Goal: Book appointment/travel/reservation

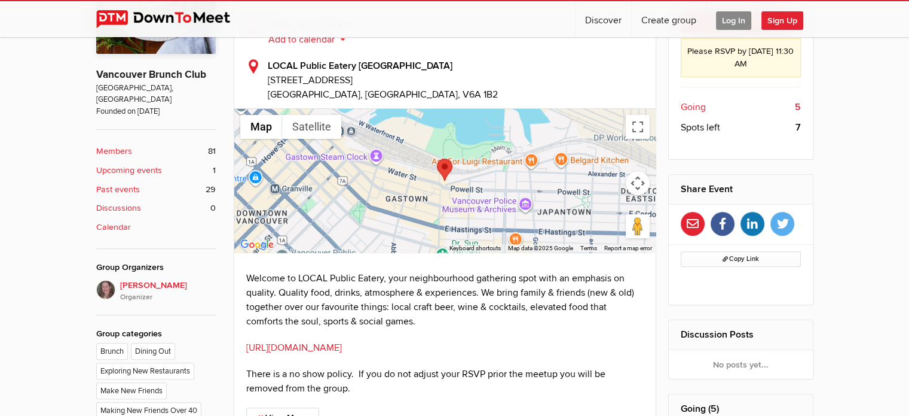
scroll to position [199, 0]
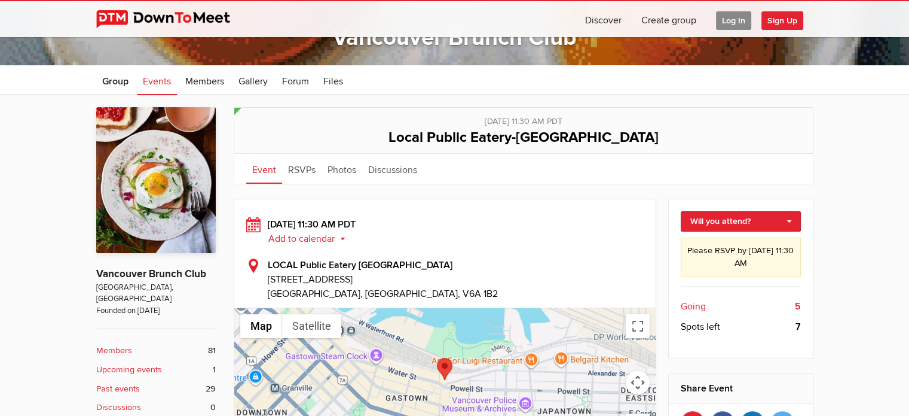
click at [730, 19] on span "Log In" at bounding box center [733, 20] width 35 height 19
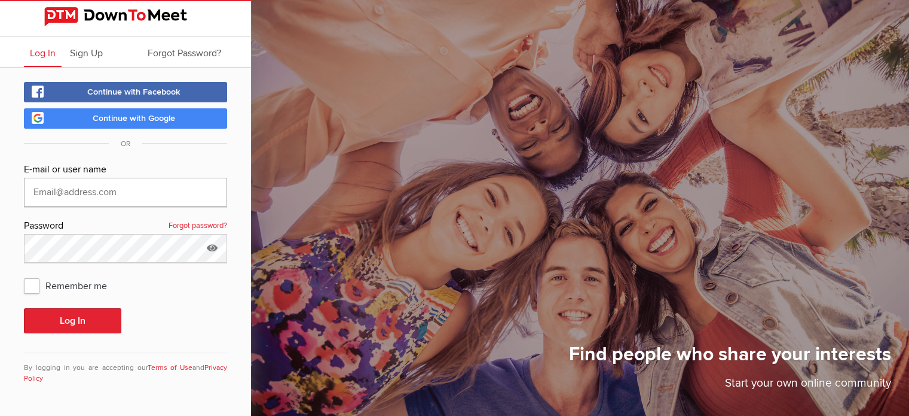
type input "Downtownnikki@gmail.com"
click at [31, 282] on span "Remember me" at bounding box center [71, 285] width 95 height 22
click at [24, 274] on input "Remember me" at bounding box center [23, 274] width 1 height 1
checkbox input "true"
click at [77, 316] on button "Log In" at bounding box center [72, 320] width 97 height 25
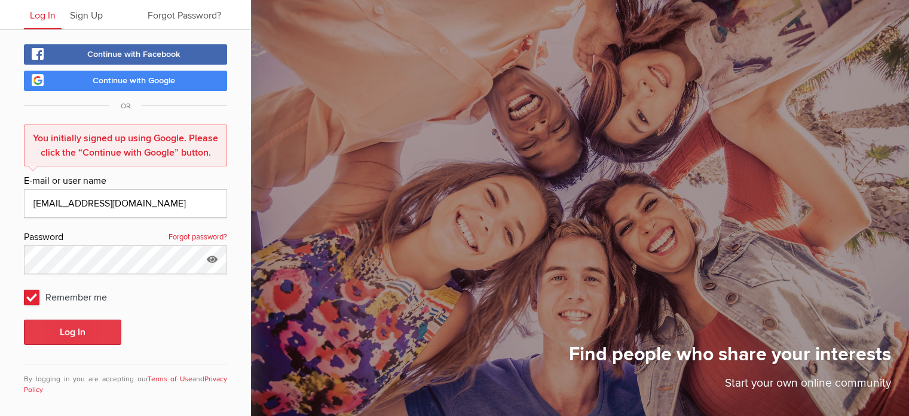
scroll to position [44, 0]
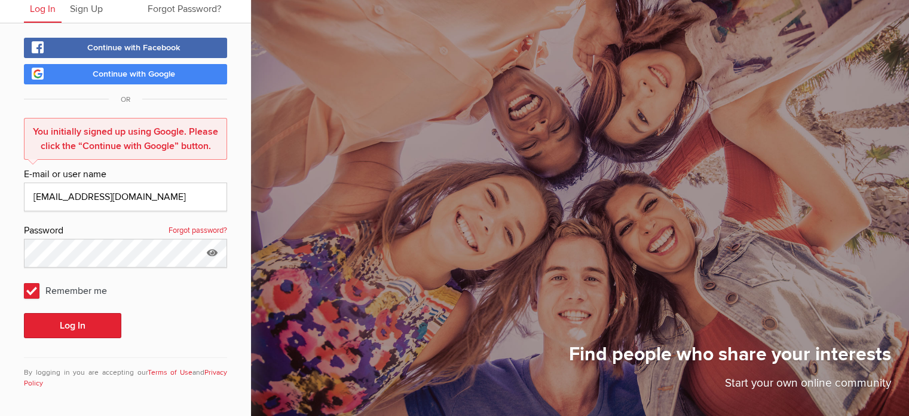
click at [155, 71] on span "Continue with Google" at bounding box center [134, 74] width 83 height 10
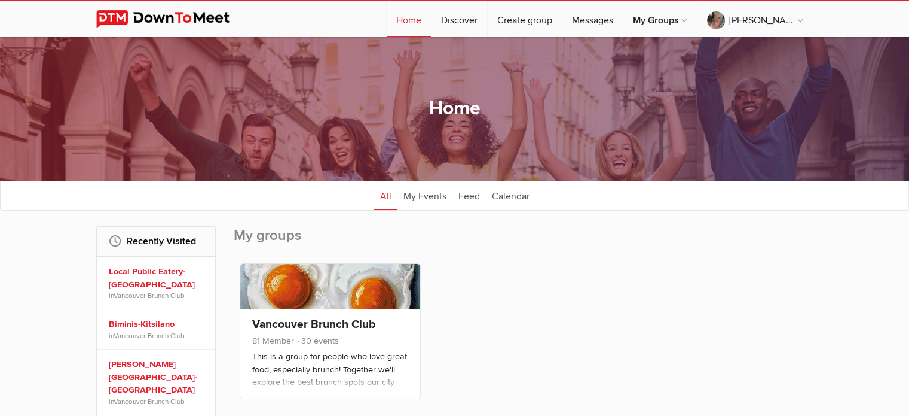
scroll to position [199, 0]
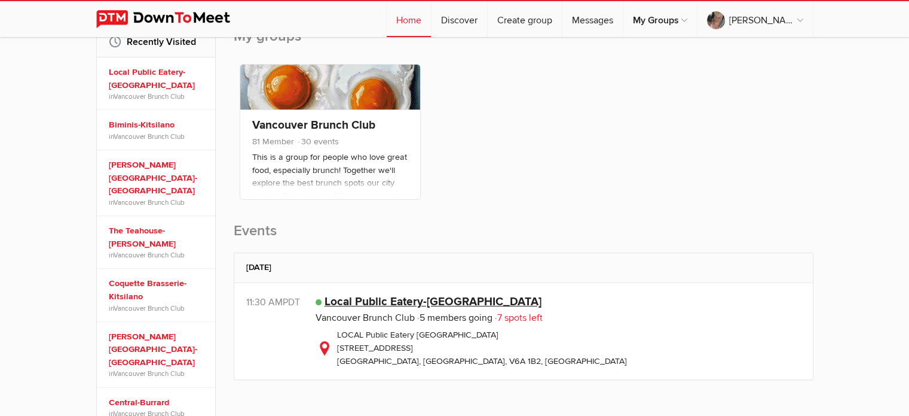
click at [439, 296] on link "Local Public Eatery-Gastown" at bounding box center [433, 301] width 217 height 14
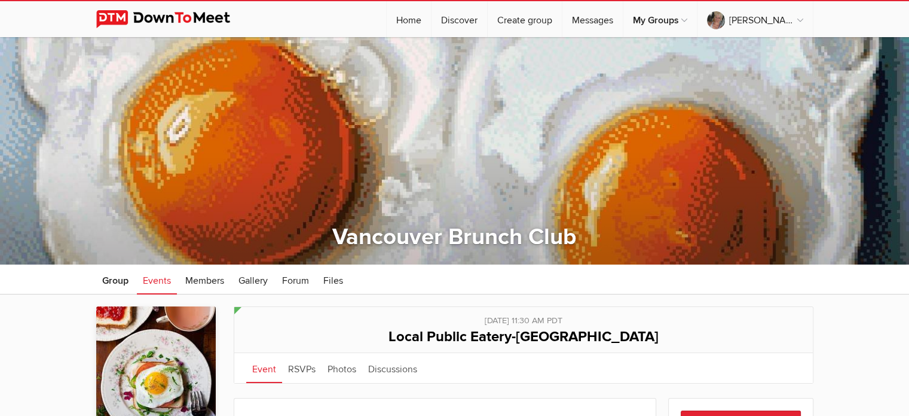
scroll to position [199, 0]
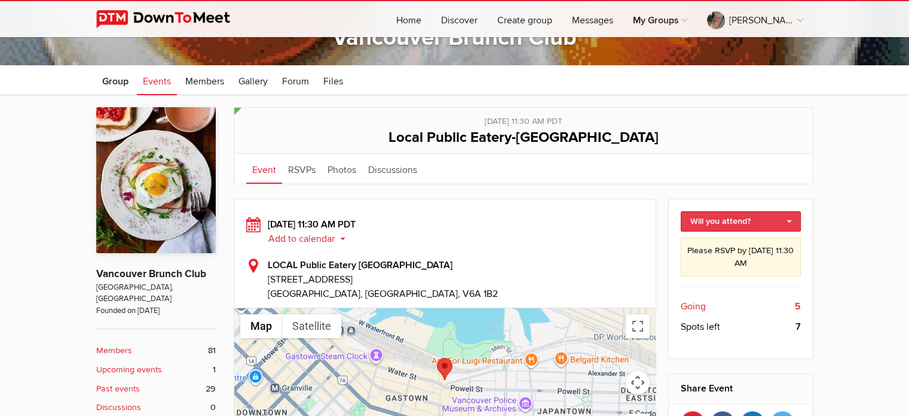
click at [789, 220] on link "Will you attend?" at bounding box center [741, 221] width 120 height 20
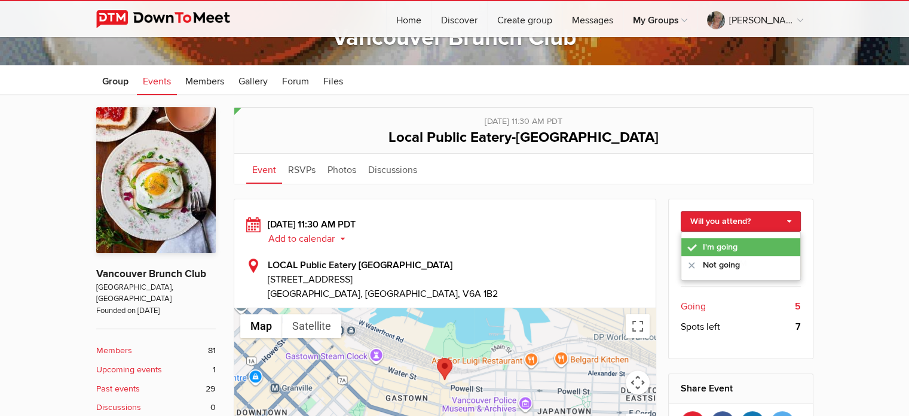
click at [732, 242] on link "I'm going" at bounding box center [741, 247] width 119 height 18
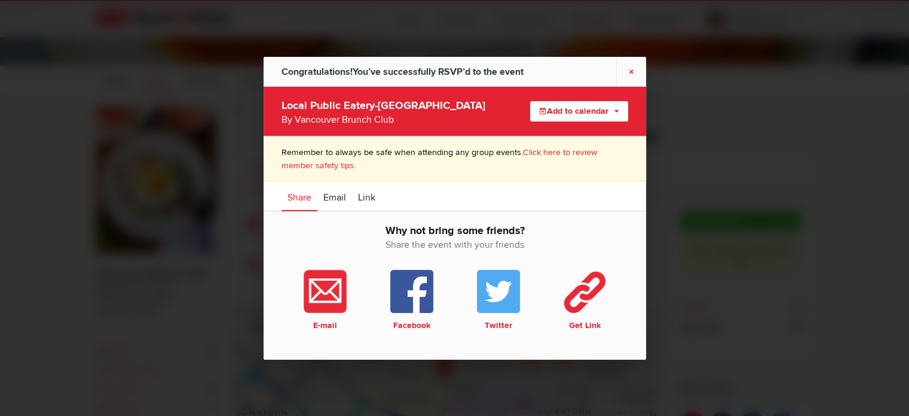
click at [631, 72] on link "×" at bounding box center [631, 70] width 30 height 29
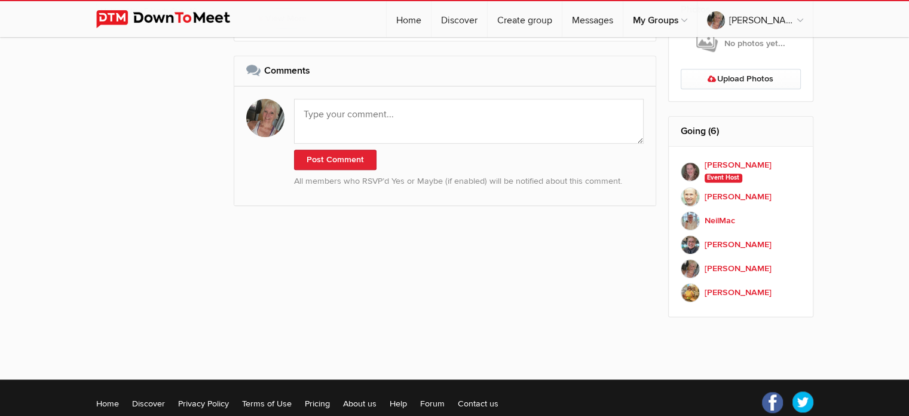
scroll to position [598, 0]
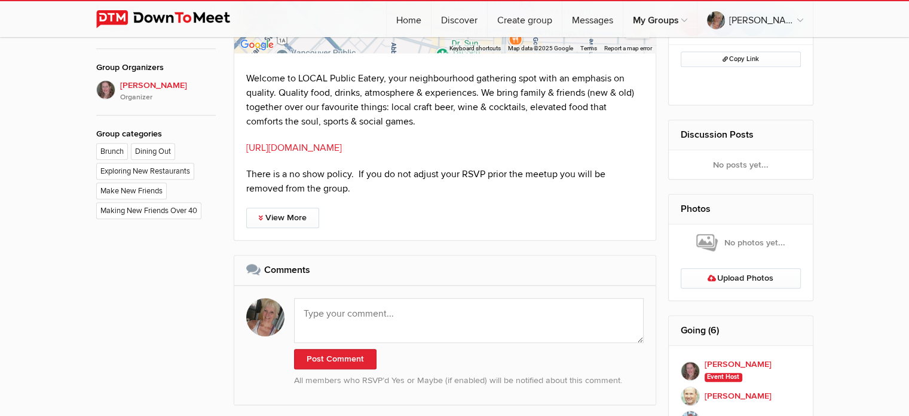
click at [342, 142] on link "https://localpubliceatery.com/neighbourhoods/gastown/menu/" at bounding box center [294, 148] width 96 height 12
